Goal: Information Seeking & Learning: Check status

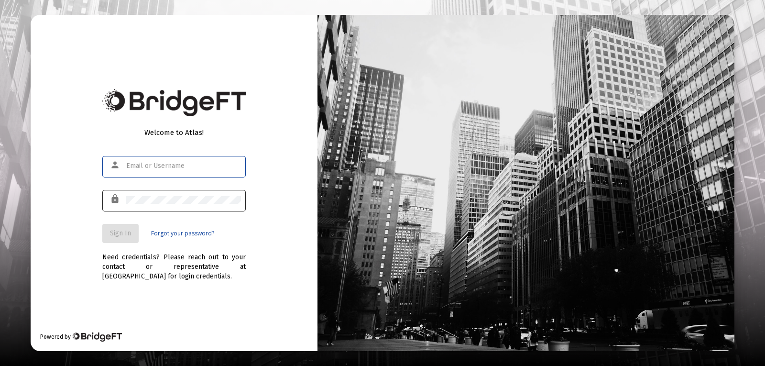
type input "[PERSON_NAME][EMAIL_ADDRESS][PERSON_NAME][DOMAIN_NAME]"
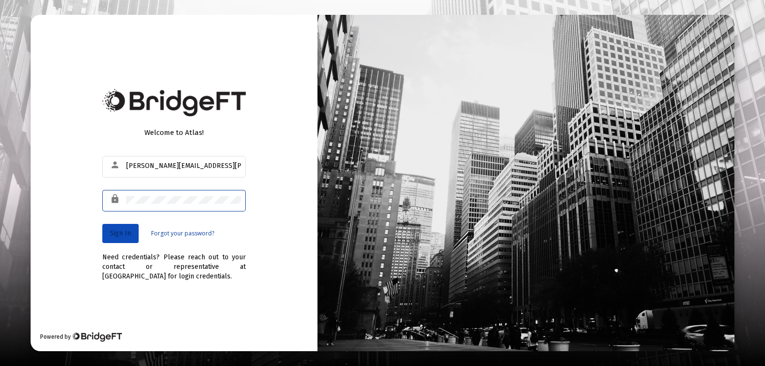
click at [120, 233] on span "Sign In" at bounding box center [120, 233] width 21 height 8
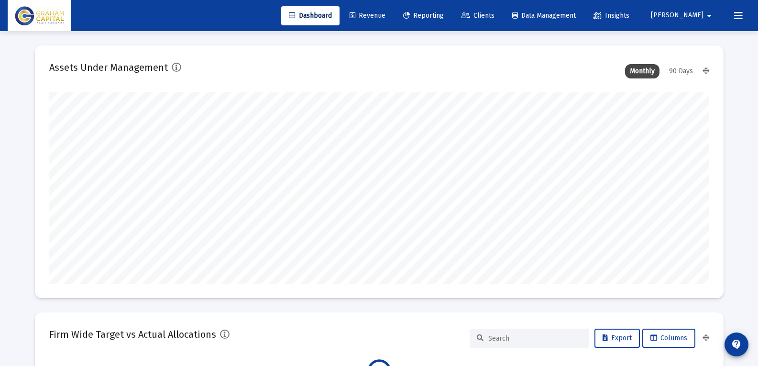
scroll to position [191, 355]
type input "[DATE]"
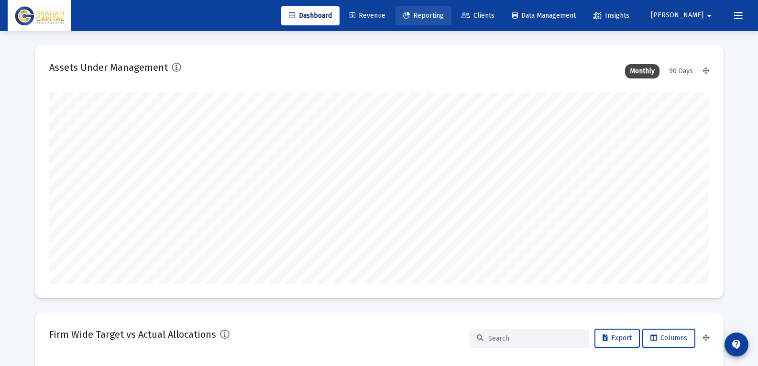
click at [452, 20] on link "Reporting" at bounding box center [424, 15] width 56 height 19
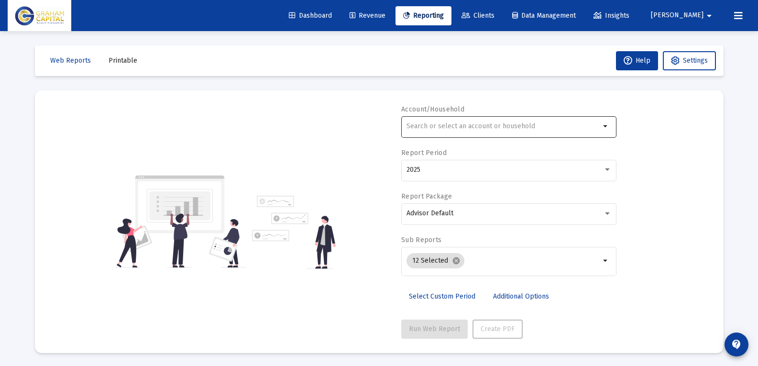
click at [469, 124] on input "text" at bounding box center [504, 126] width 194 height 8
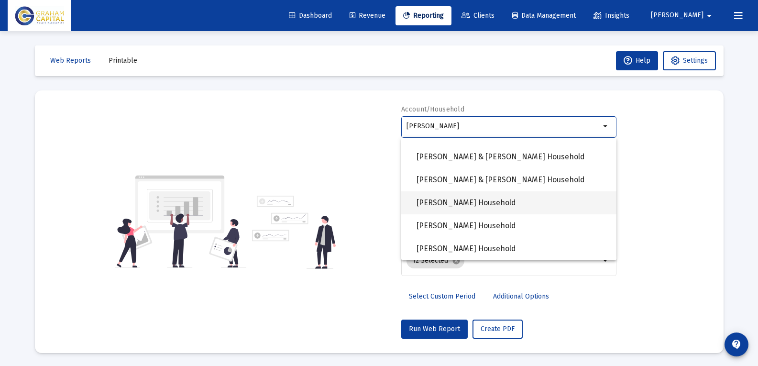
scroll to position [1, 0]
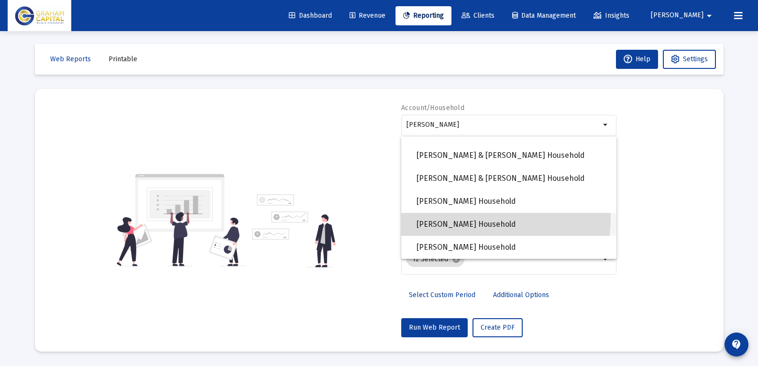
click at [478, 218] on span "[PERSON_NAME] Household" at bounding box center [513, 224] width 192 height 23
type input "[PERSON_NAME] Household"
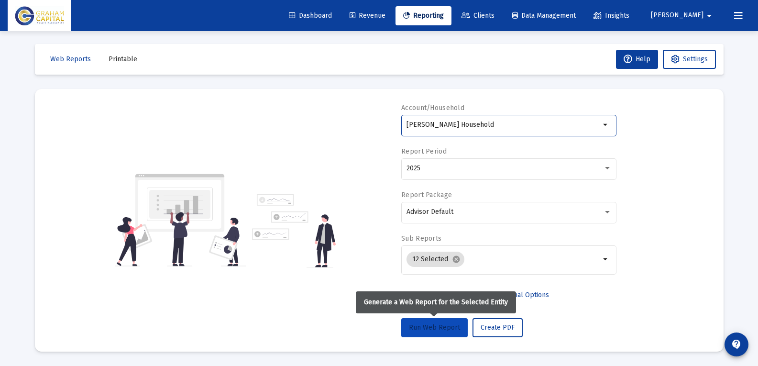
click at [454, 330] on span "Run Web Report" at bounding box center [434, 327] width 51 height 8
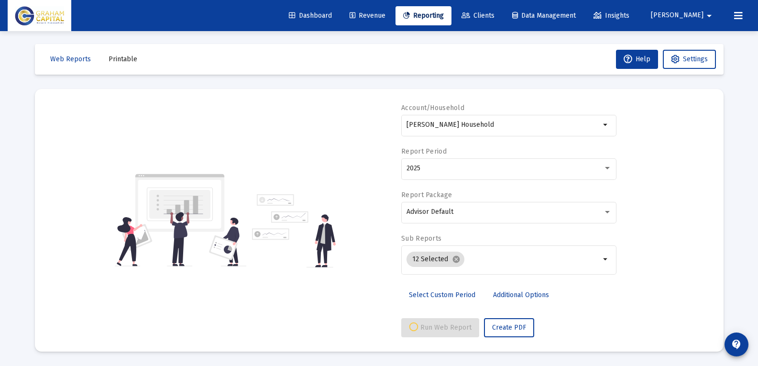
scroll to position [0, 0]
select select "View all"
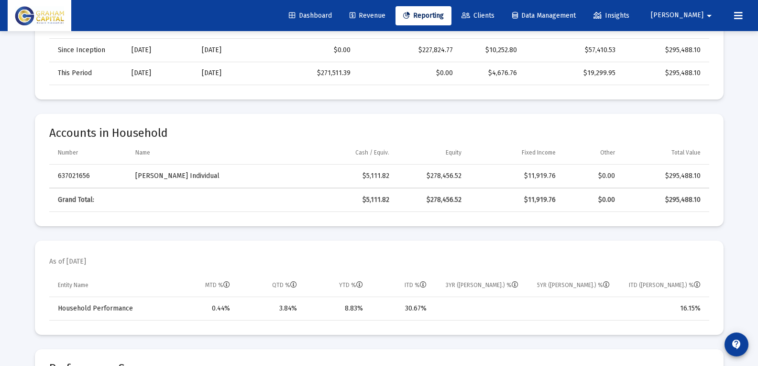
scroll to position [478, 0]
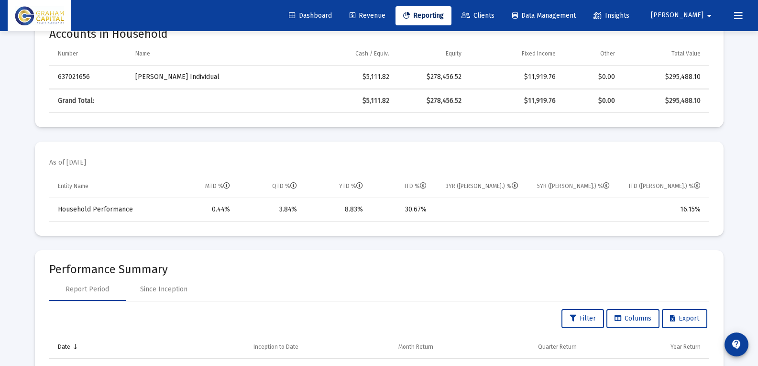
drag, startPoint x: 335, startPoint y: 206, endPoint x: 309, endPoint y: 206, distance: 25.4
click at [309, 206] on td "8.83%" at bounding box center [337, 209] width 66 height 23
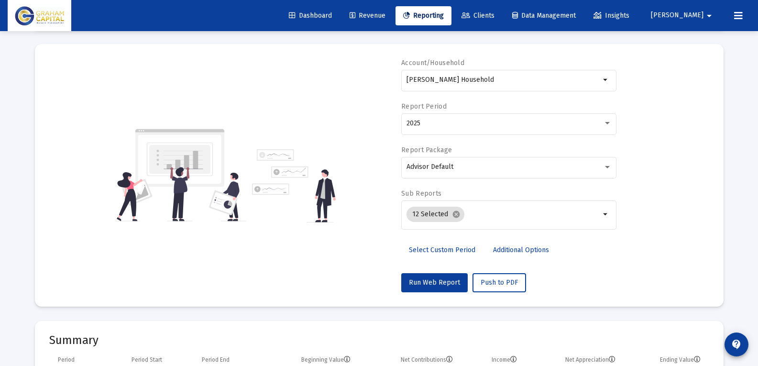
scroll to position [0, 0]
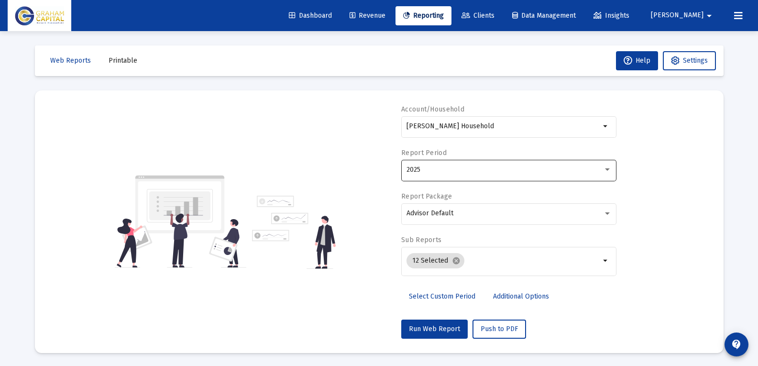
click at [454, 170] on div "2025" at bounding box center [505, 170] width 197 height 8
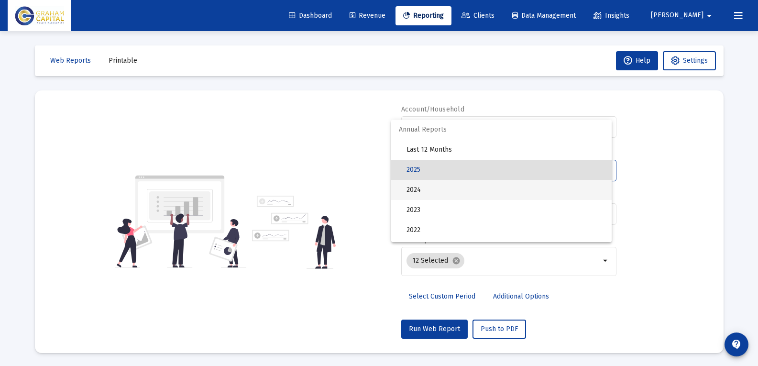
click at [452, 182] on span "2024" at bounding box center [506, 190] width 198 height 20
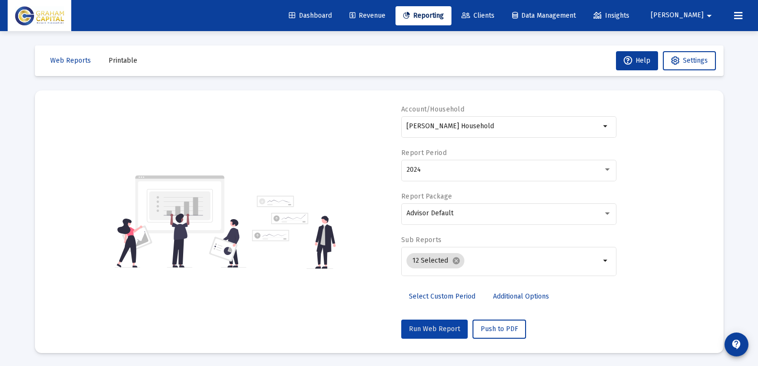
click at [449, 326] on span "Run Web Report" at bounding box center [434, 329] width 51 height 8
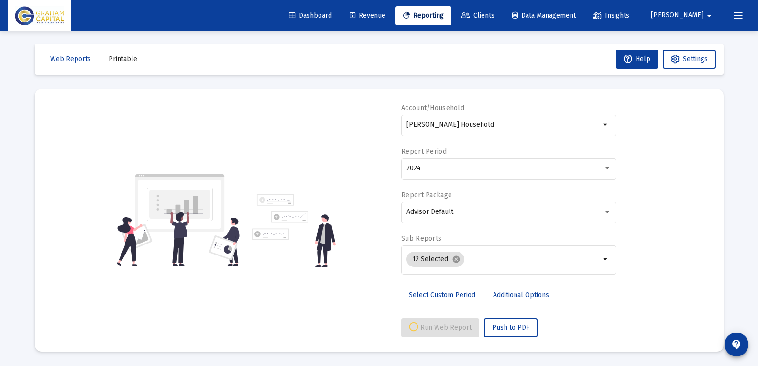
select select "View 1 year"
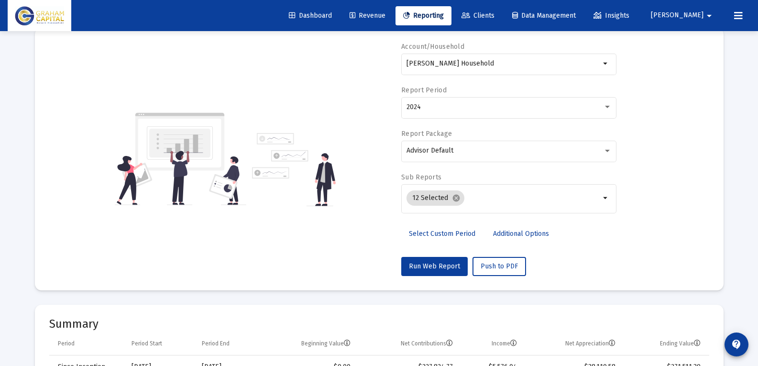
scroll to position [0, 0]
